Goal: Navigation & Orientation: Find specific page/section

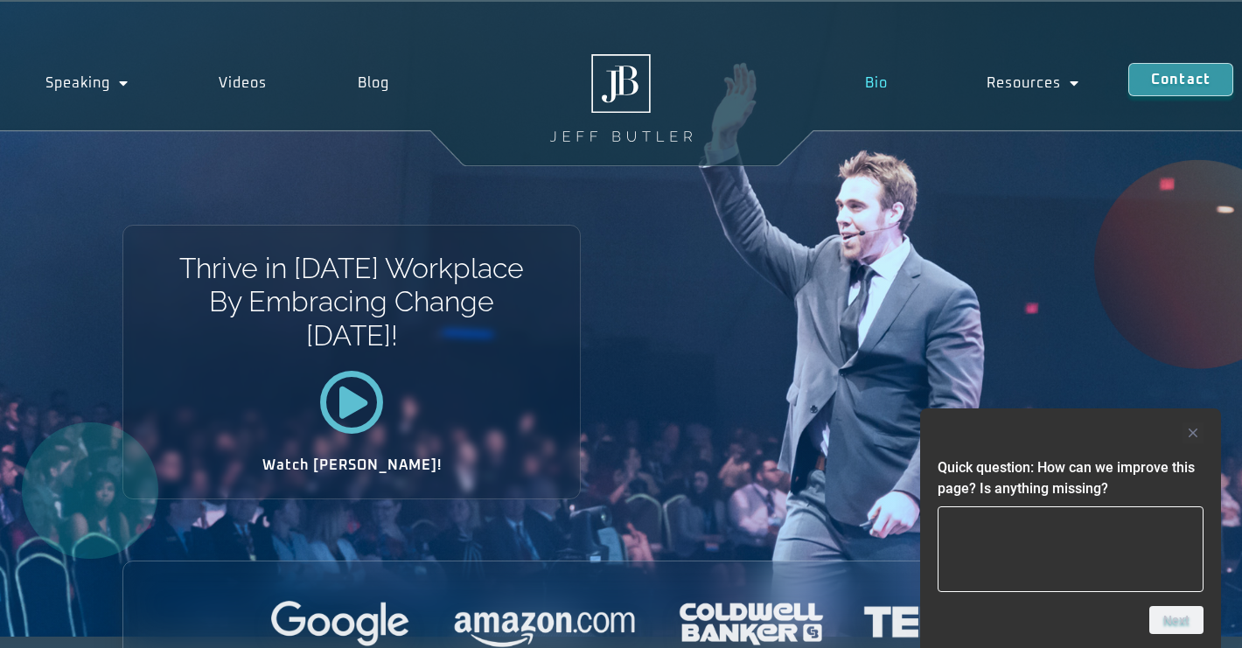
click at [877, 78] on link "Bio" at bounding box center [877, 83] width 122 height 40
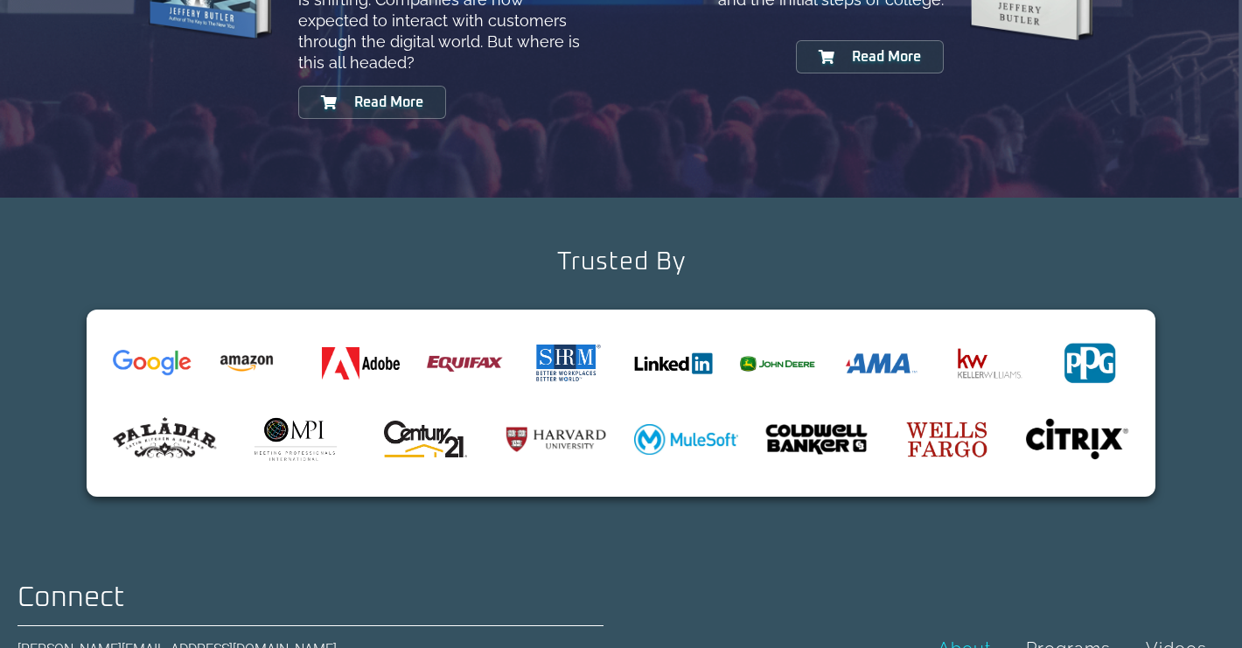
scroll to position [2082, 0]
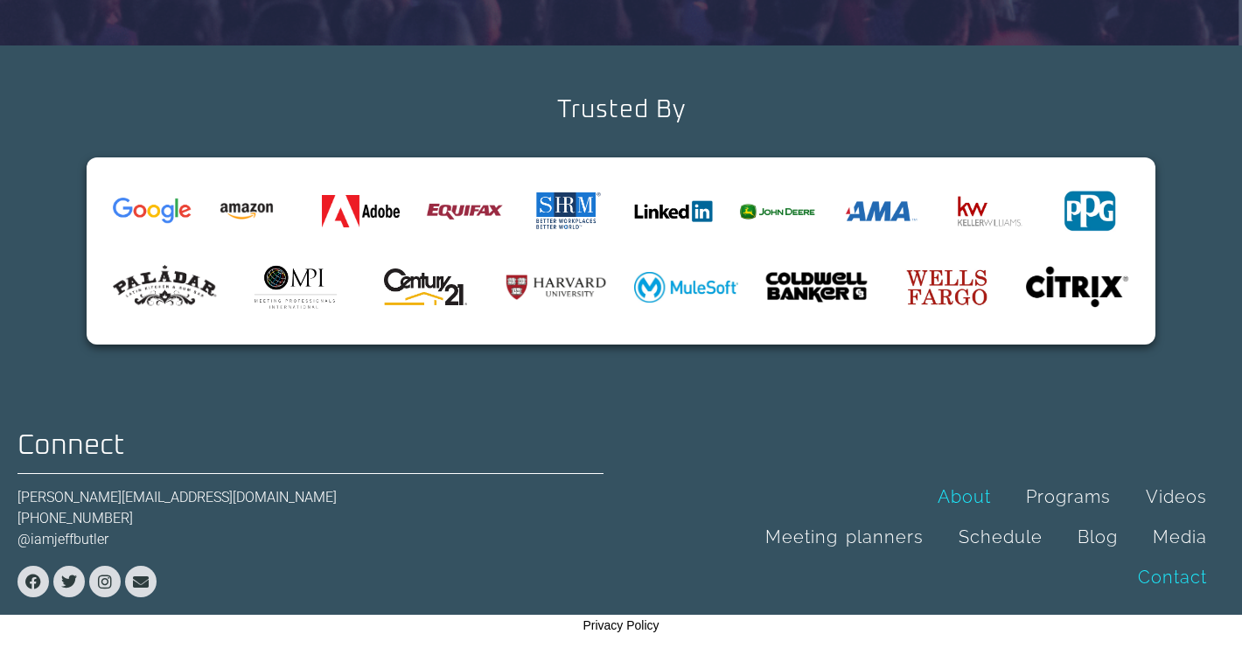
click at [1160, 580] on link "Contact" at bounding box center [1173, 577] width 104 height 40
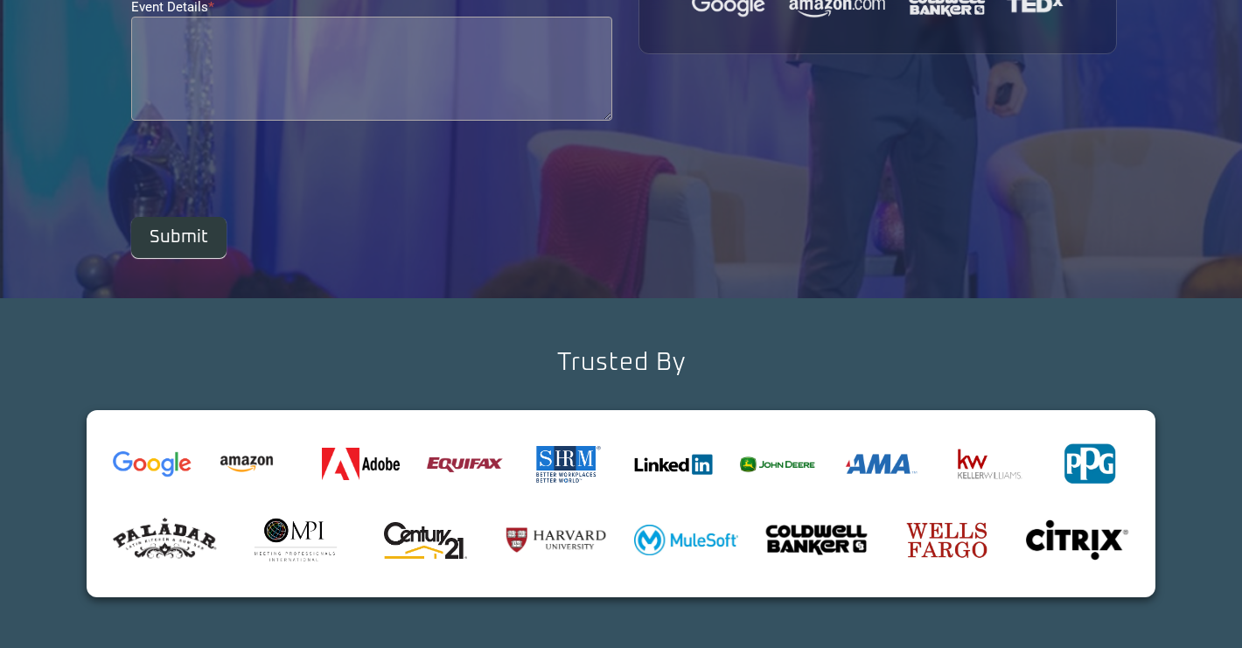
scroll to position [779, 0]
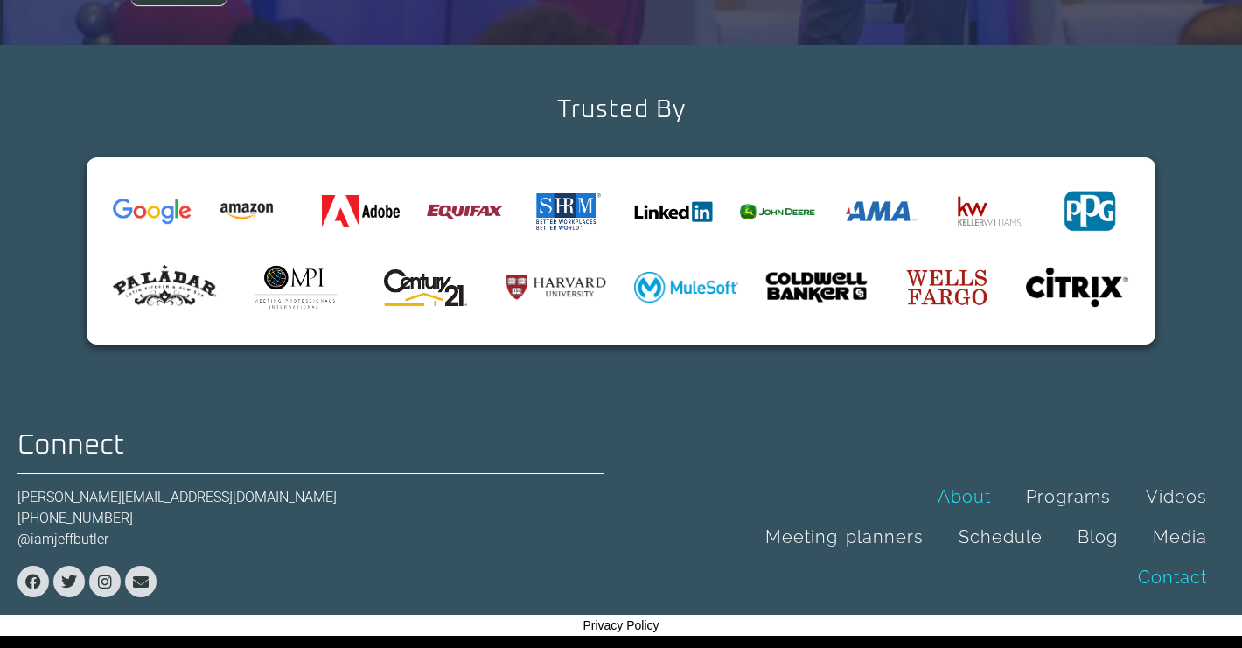
click at [975, 503] on link "About" at bounding box center [964, 497] width 88 height 40
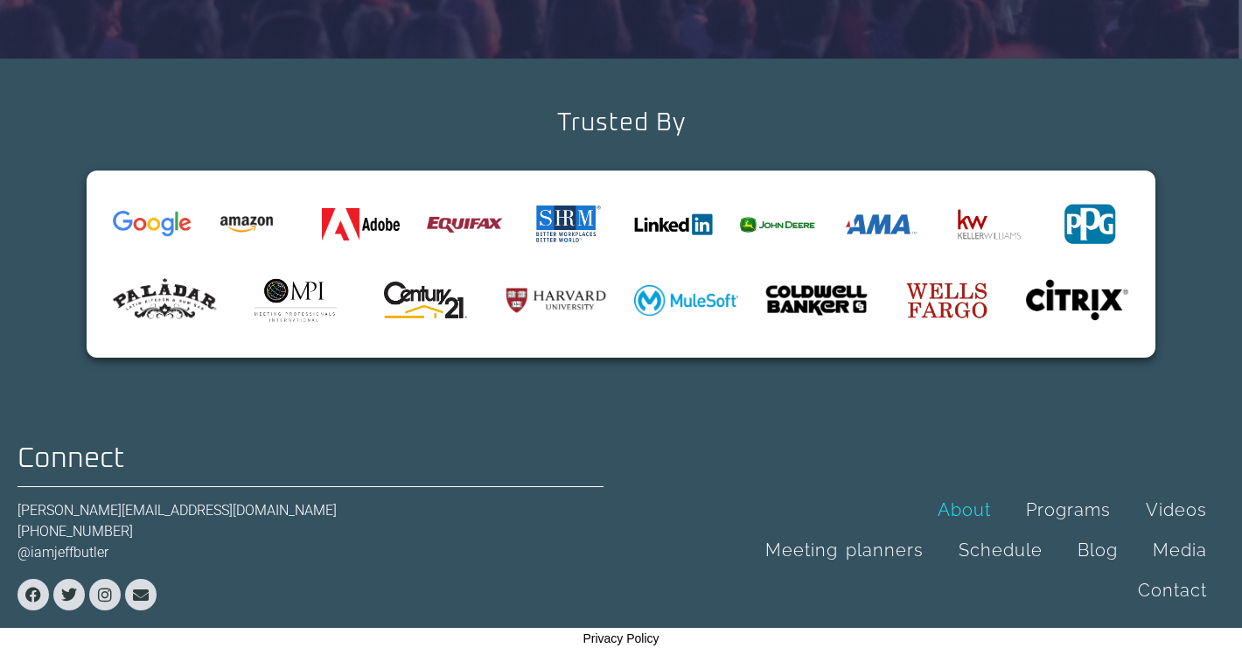
scroll to position [2071, 0]
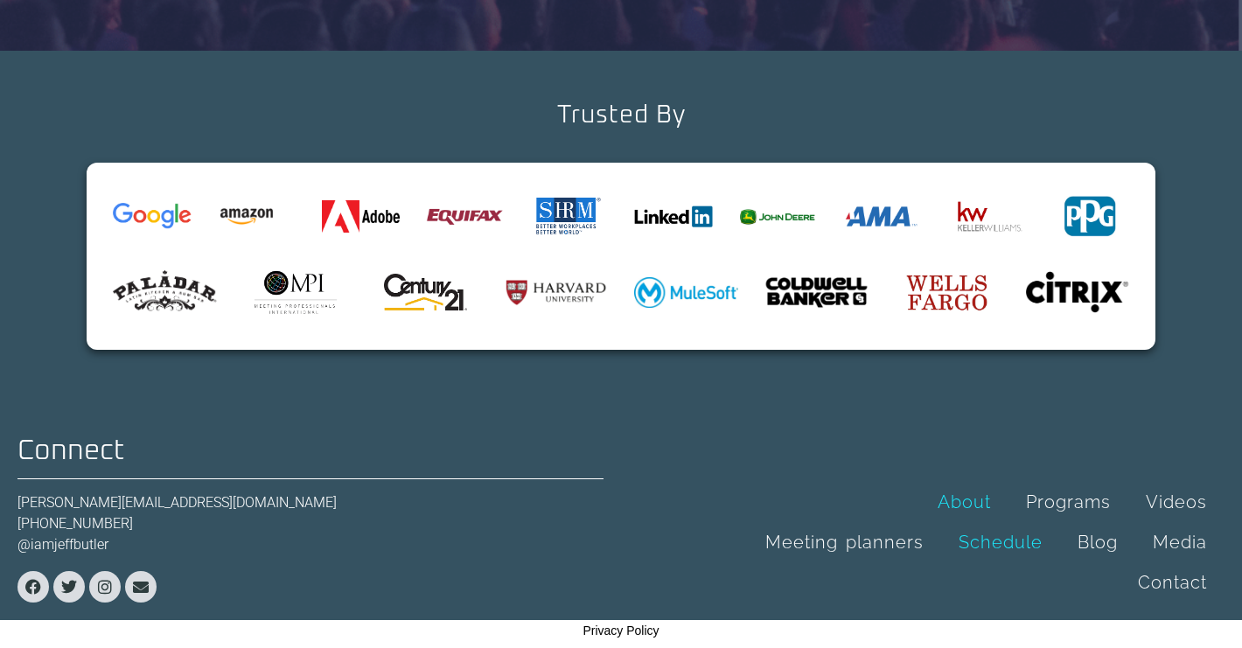
click at [975, 542] on link "Schedule" at bounding box center [1000, 542] width 119 height 40
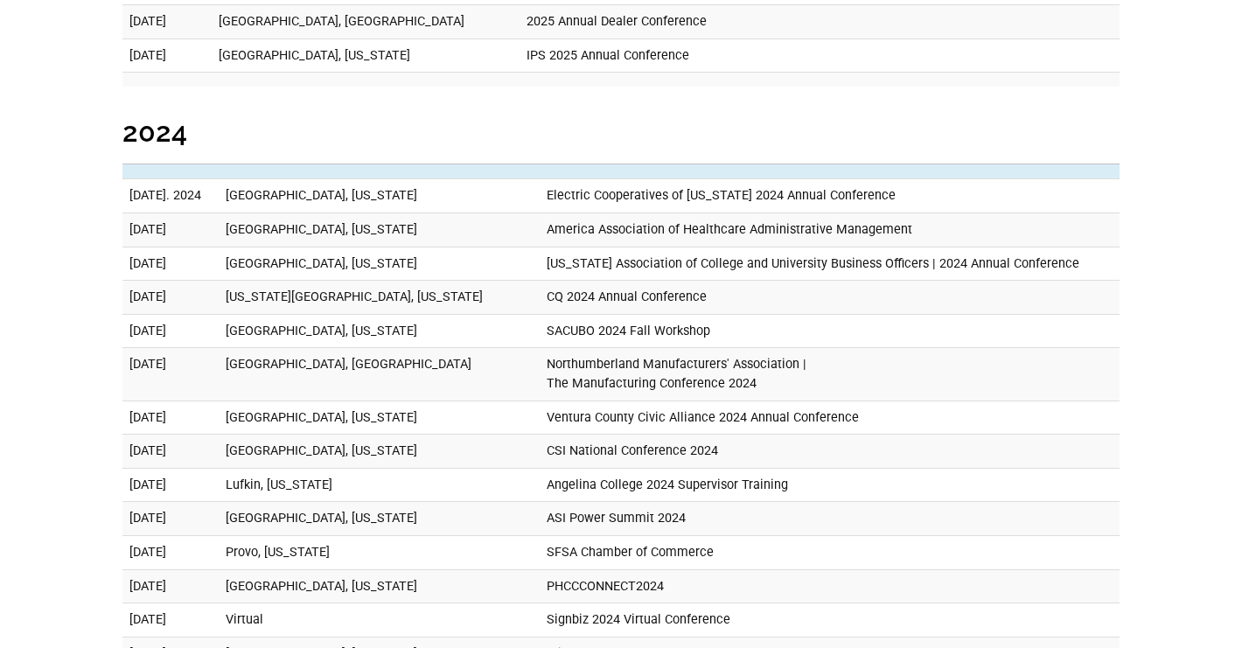
scroll to position [3114, 0]
